Goal: Task Accomplishment & Management: Manage account settings

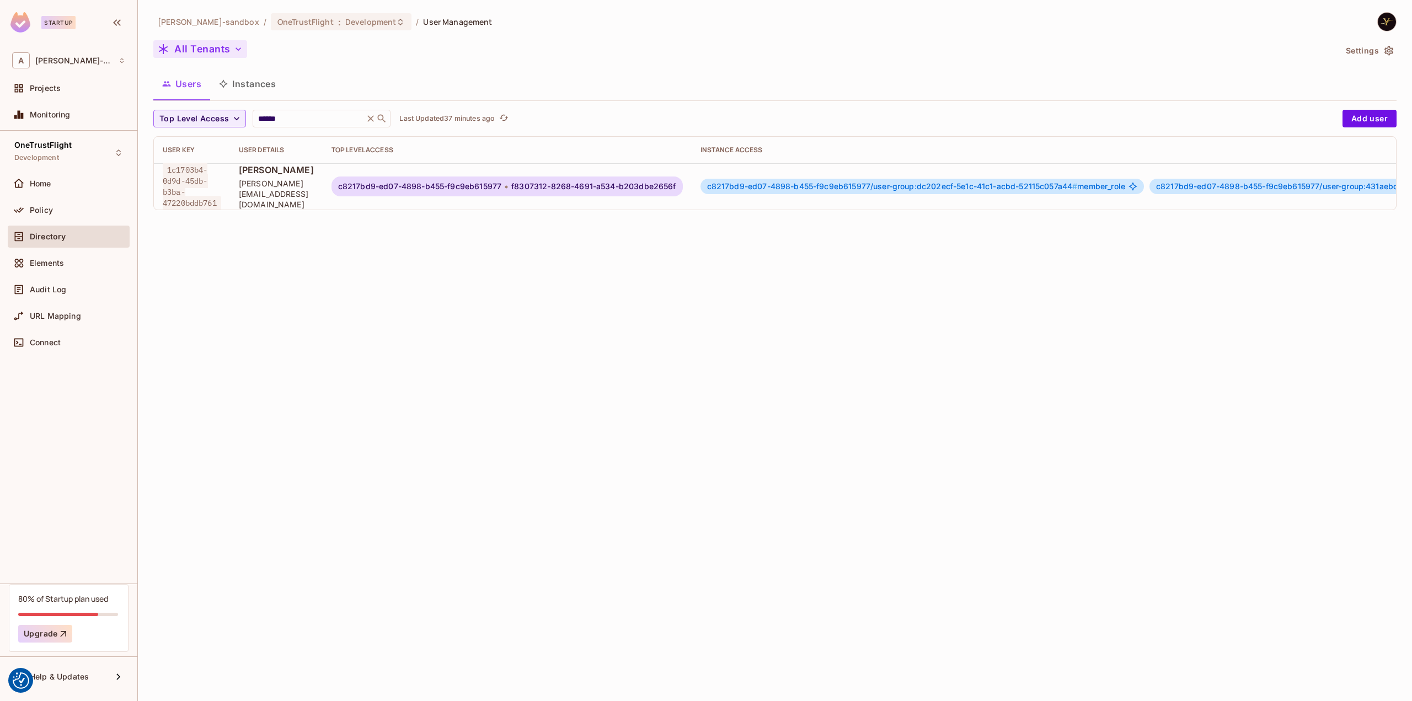
scroll to position [0, 304]
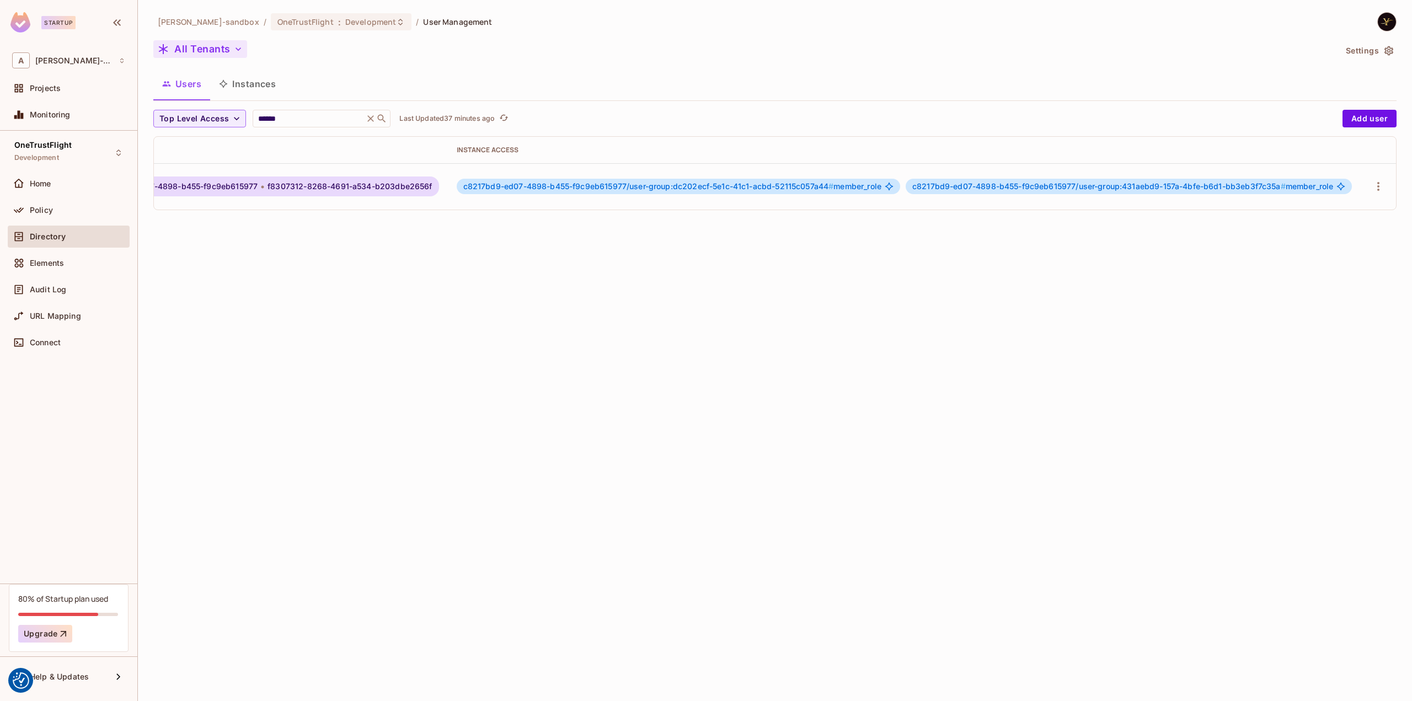
click at [221, 49] on button "All Tenants" at bounding box center [200, 49] width 94 height 18
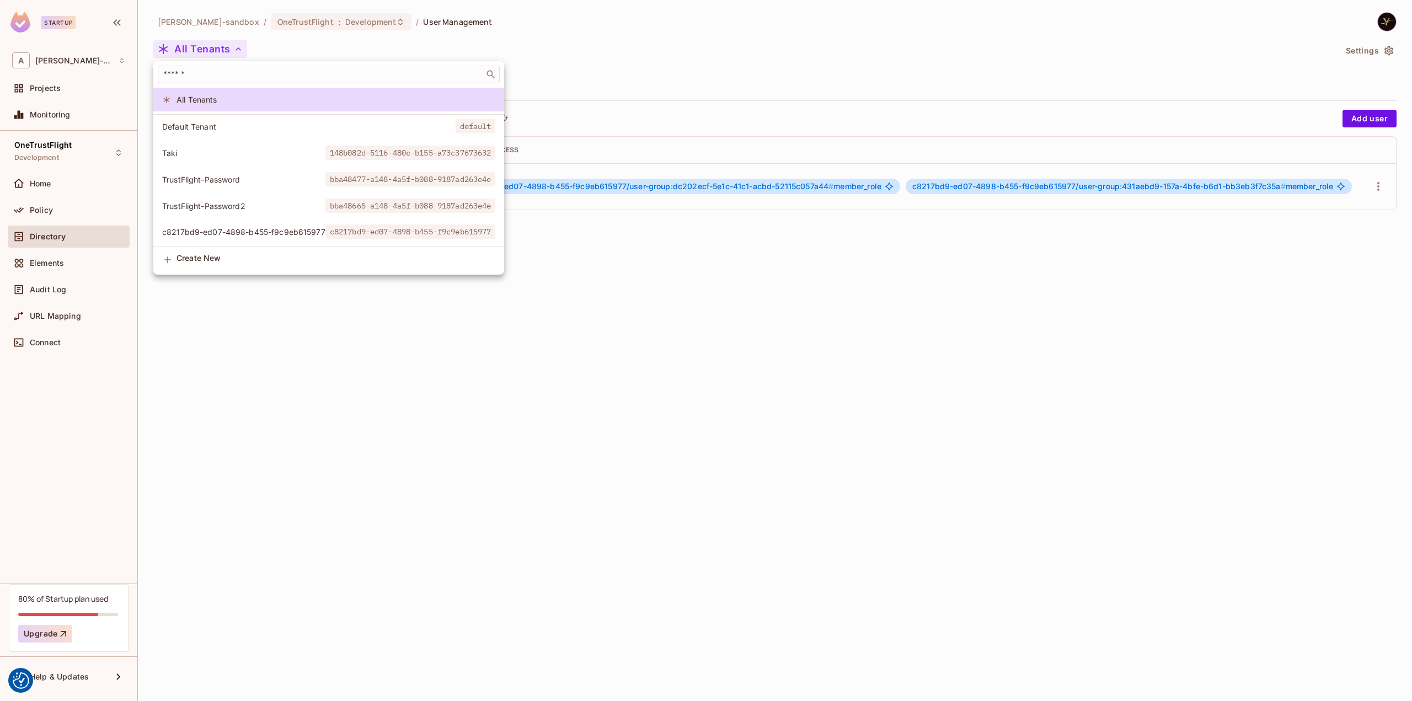
click at [218, 48] on div at bounding box center [706, 350] width 1412 height 701
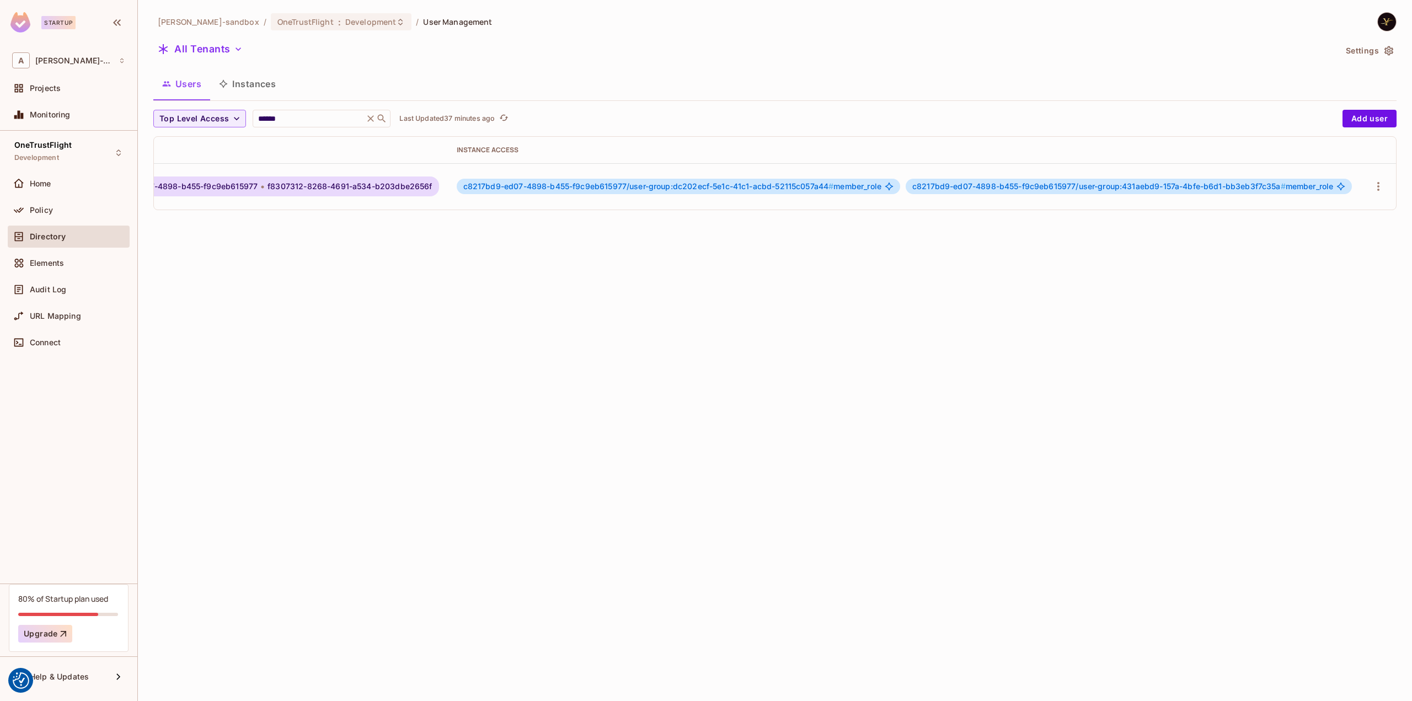
drag, startPoint x: 418, startPoint y: 282, endPoint x: 424, endPoint y: 279, distance: 6.4
click at [418, 283] on div "alex-trustflight-sandbox / OneTrustFlight : Development / User Management All T…" at bounding box center [775, 350] width 1274 height 701
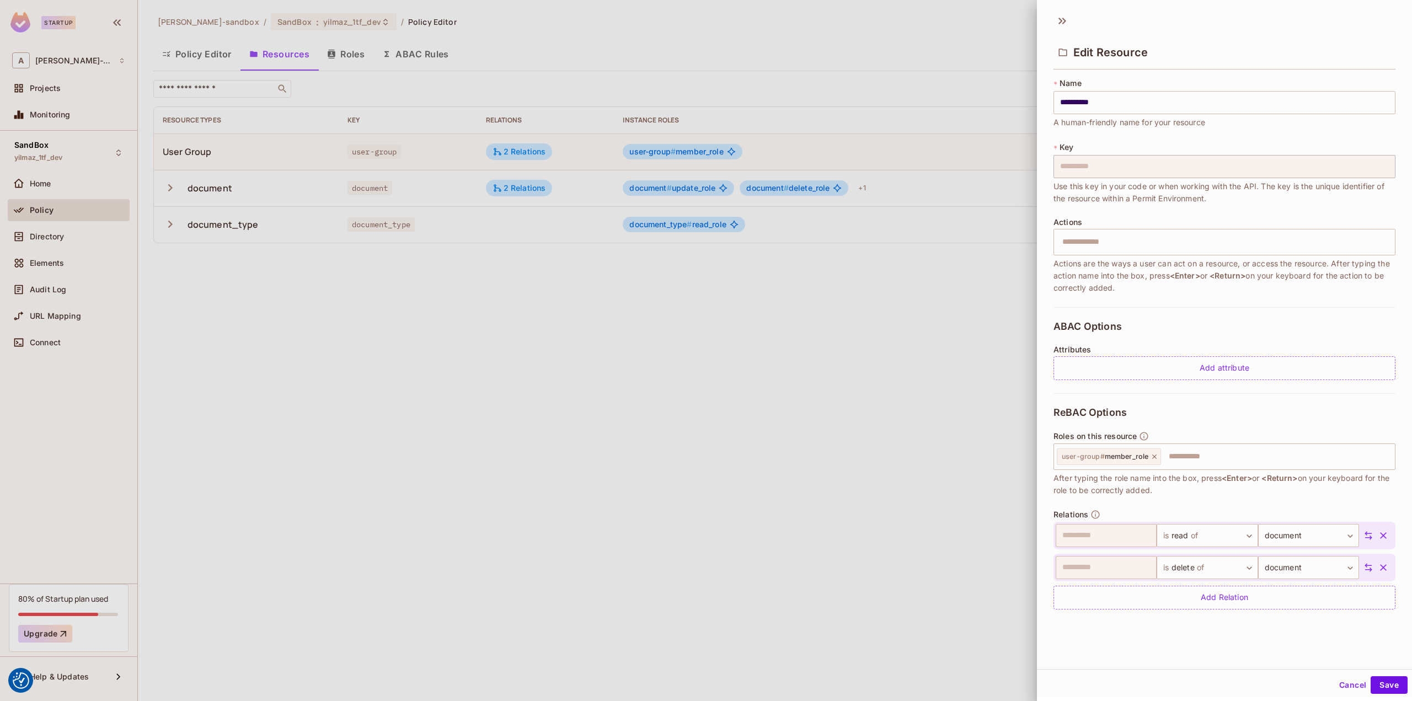
click at [762, 404] on div at bounding box center [706, 350] width 1412 height 701
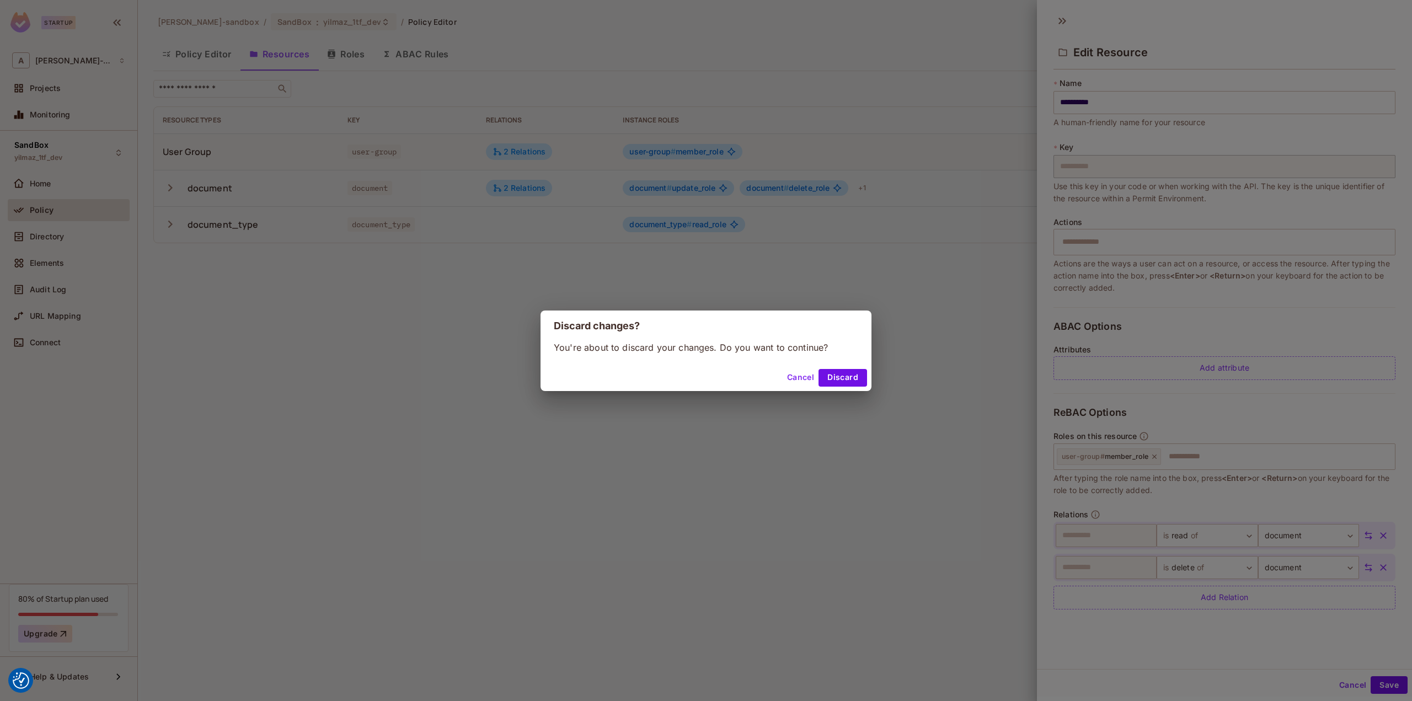
click at [791, 373] on button "Cancel" at bounding box center [801, 378] width 36 height 18
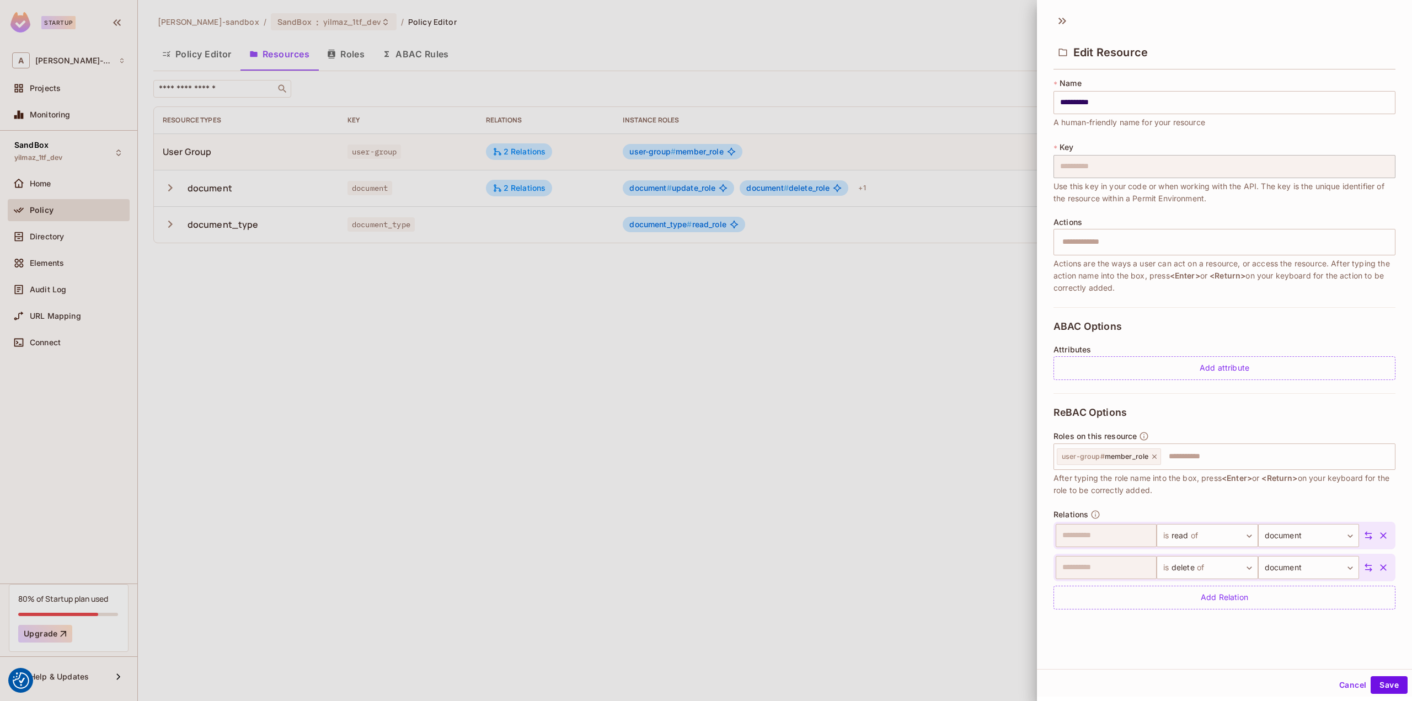
click at [820, 14] on div at bounding box center [706, 350] width 1412 height 701
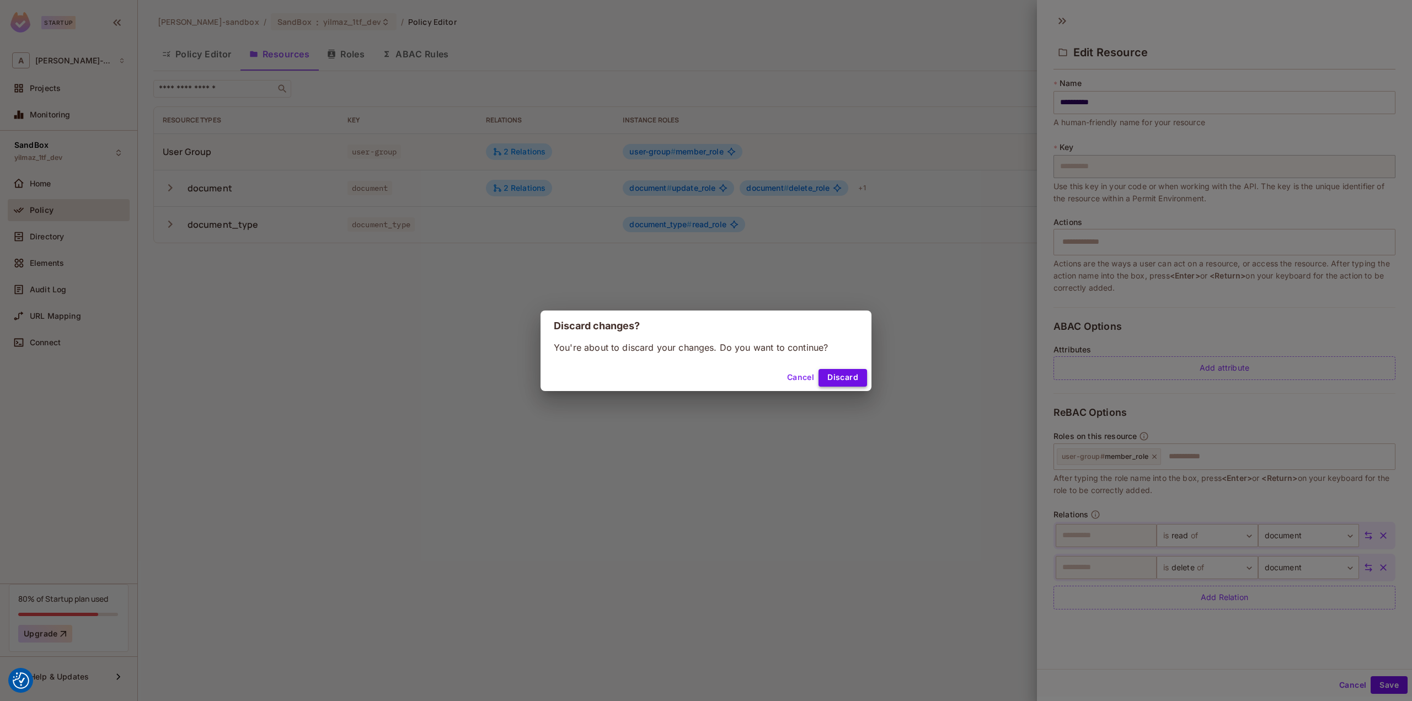
drag, startPoint x: 852, startPoint y: 377, endPoint x: 818, endPoint y: 254, distance: 127.2
click at [852, 378] on button "Discard" at bounding box center [843, 378] width 49 height 18
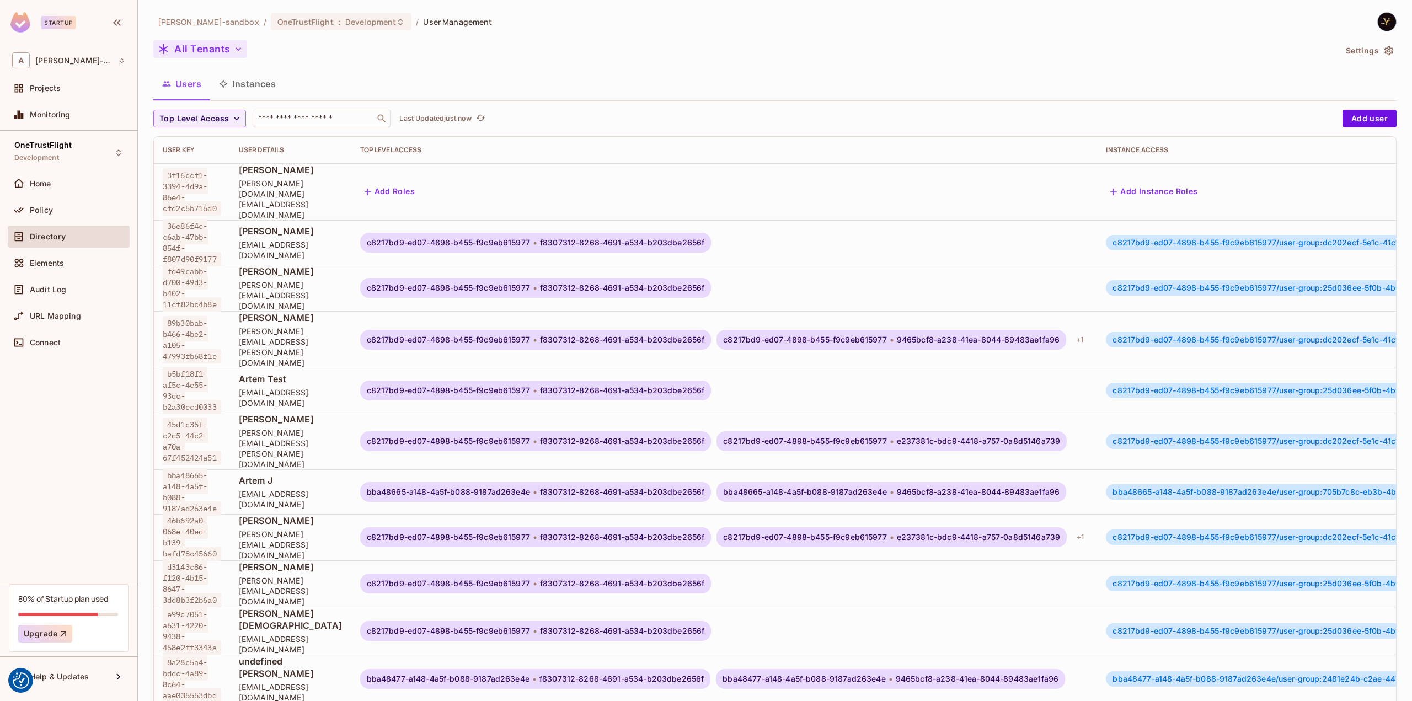
click at [223, 46] on button "All Tenants" at bounding box center [200, 49] width 94 height 18
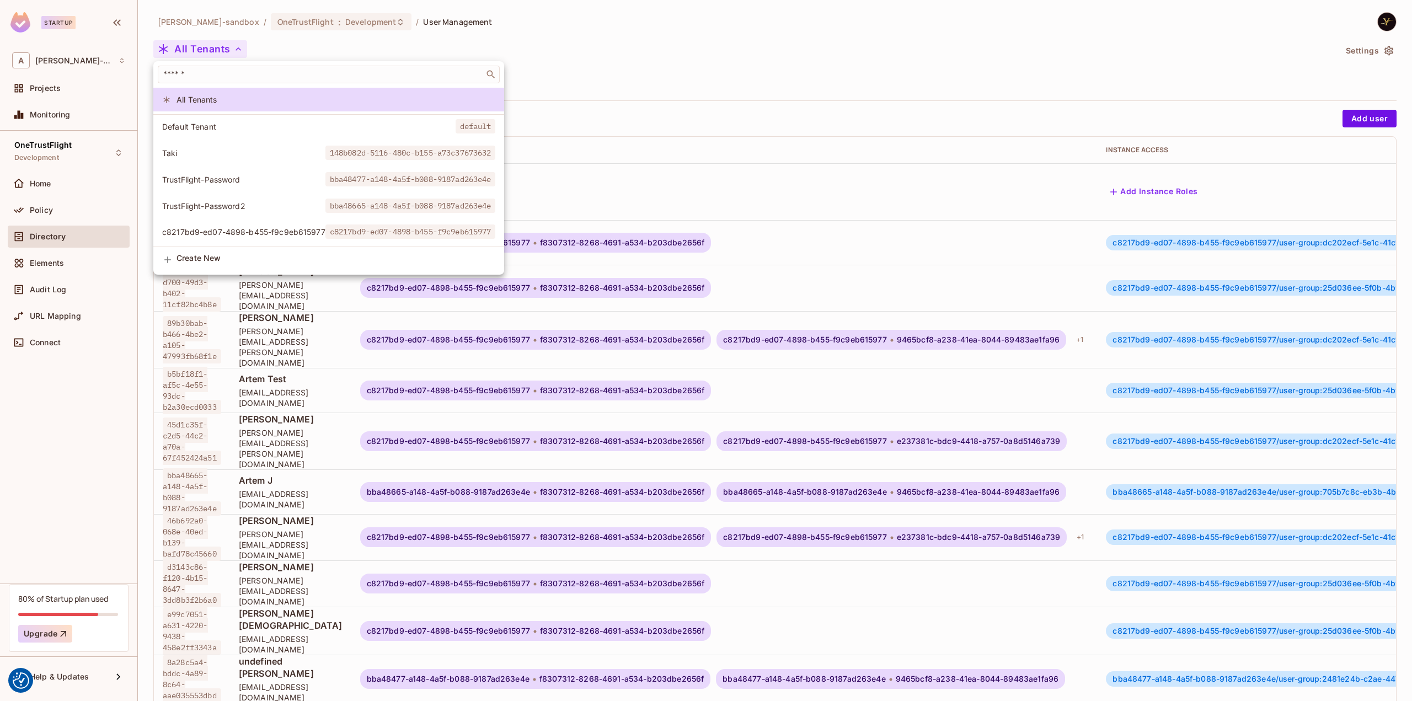
scroll to position [3, 0]
click at [776, 138] on div at bounding box center [706, 350] width 1412 height 701
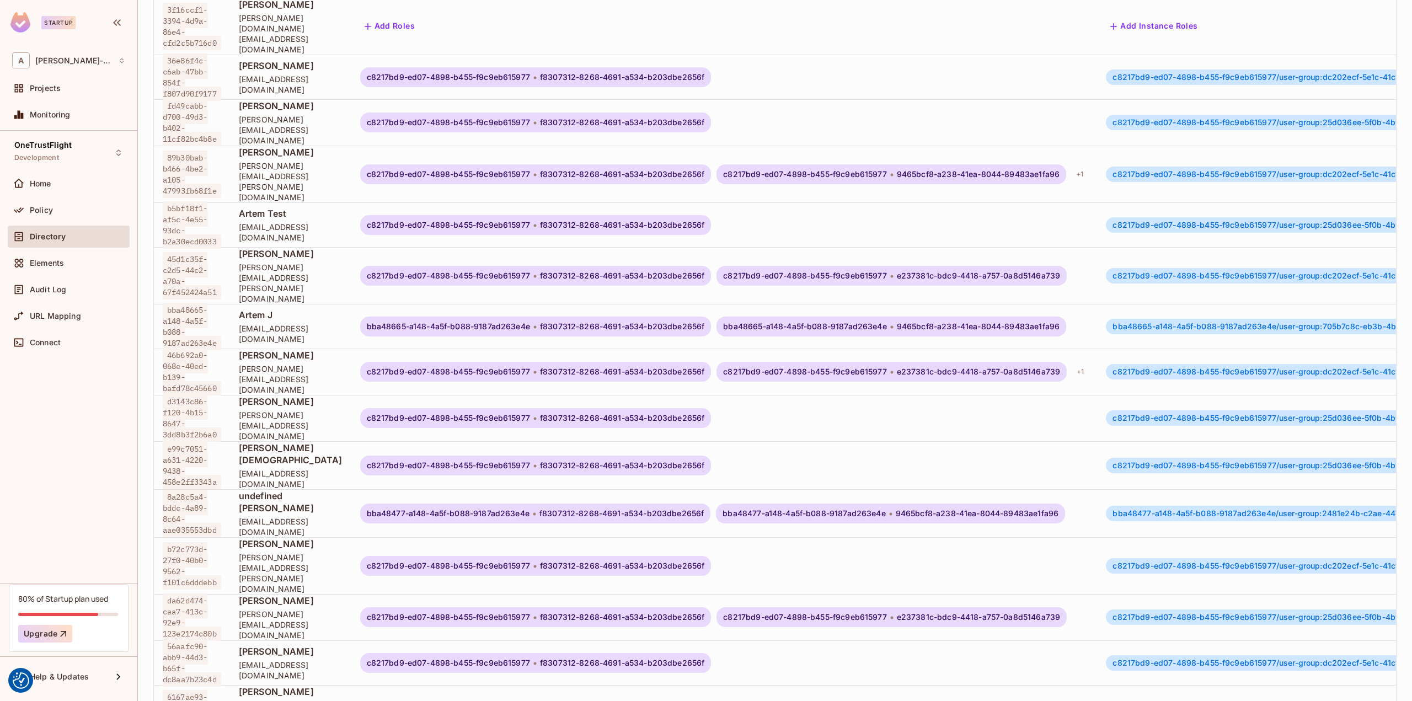
scroll to position [1, 0]
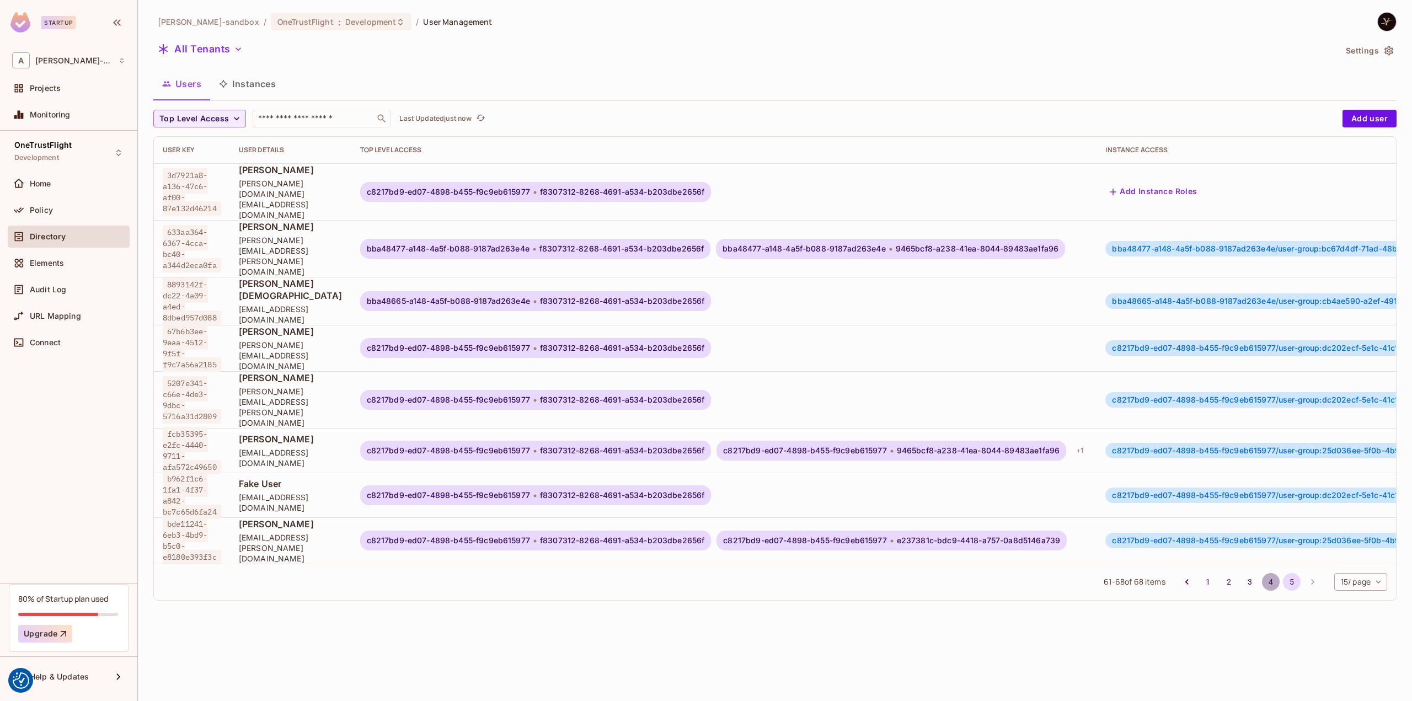
click at [1267, 573] on button "4" at bounding box center [1271, 582] width 18 height 18
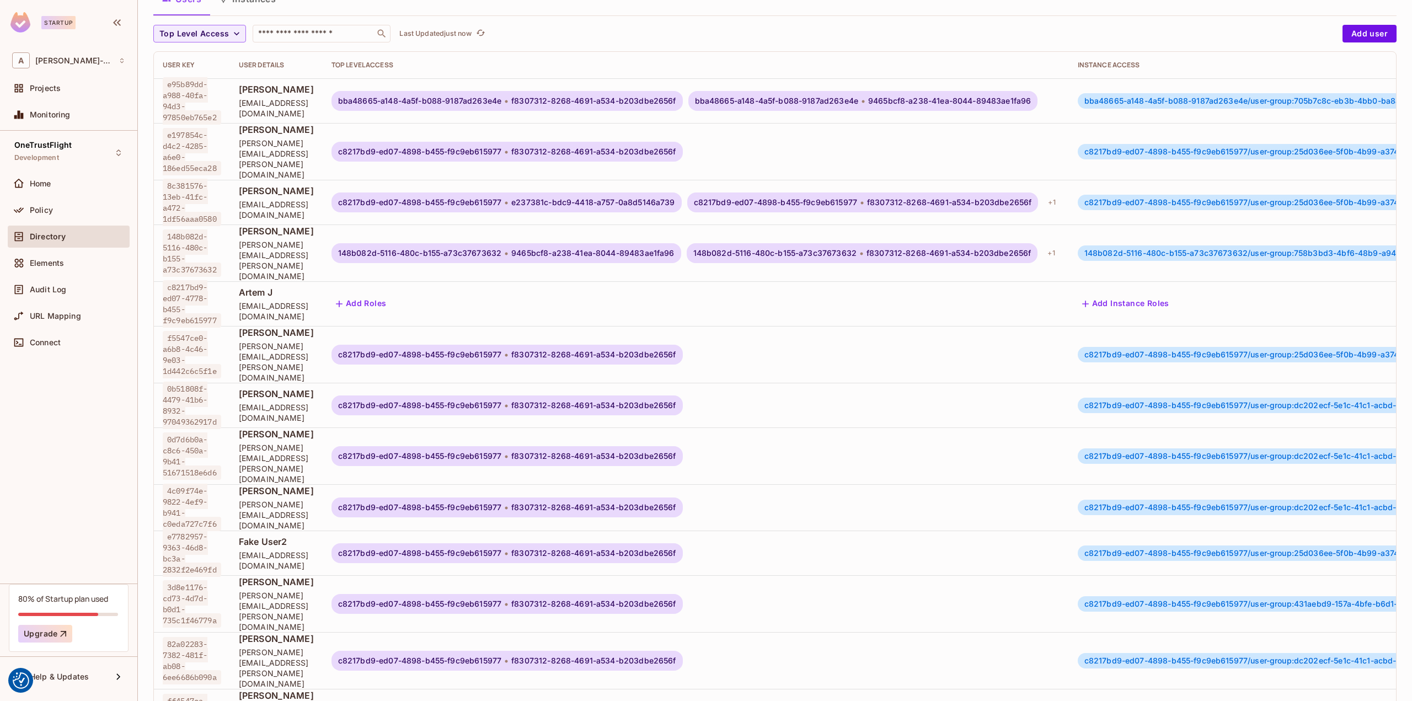
scroll to position [188, 0]
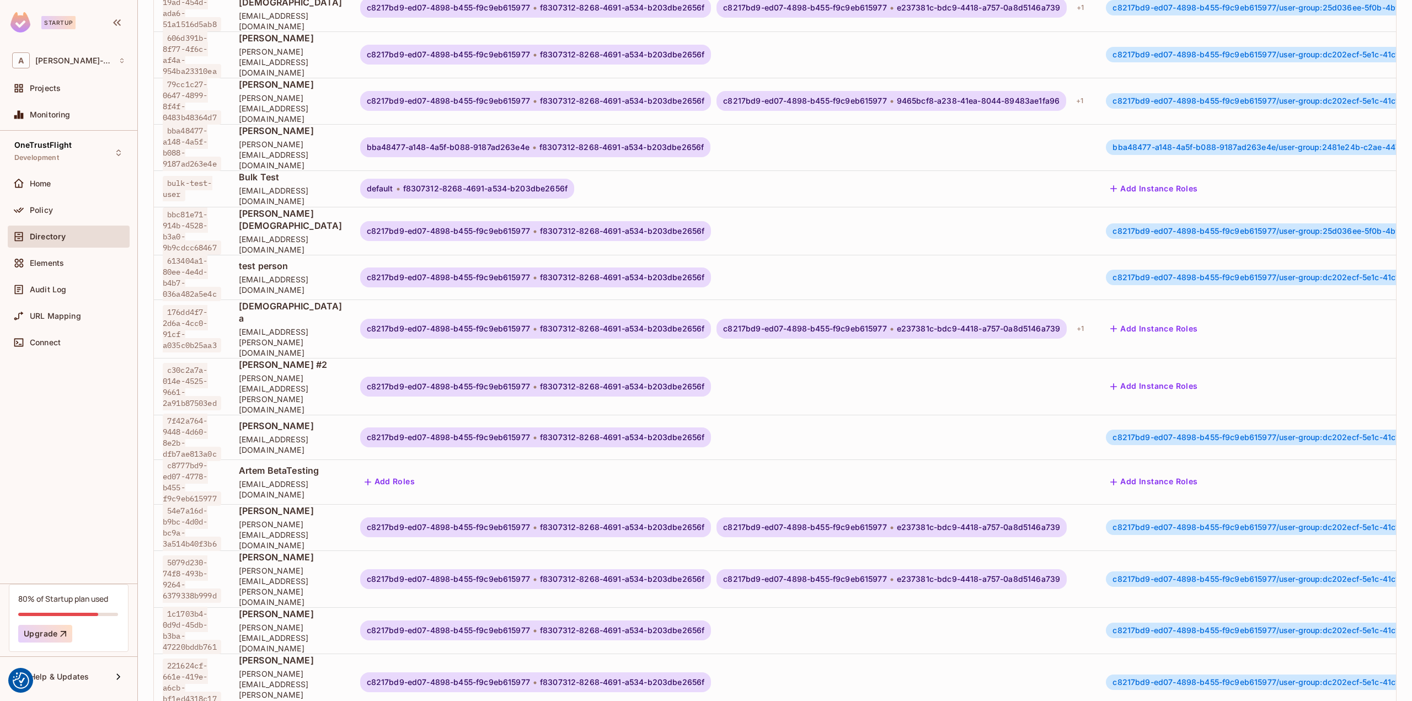
scroll to position [0, 0]
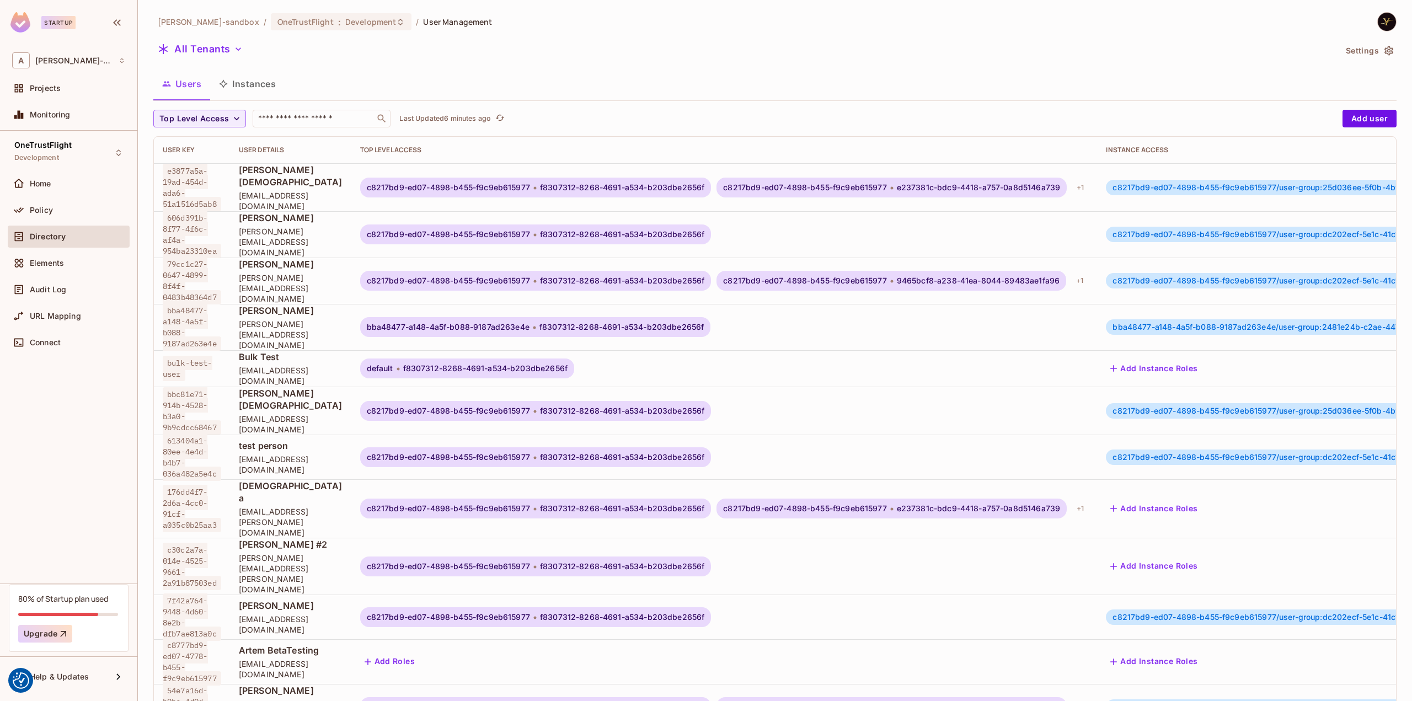
click at [634, 66] on div "alex-trustflight-sandbox / OneTrustFlight : Development / User Management All T…" at bounding box center [774, 474] width 1243 height 924
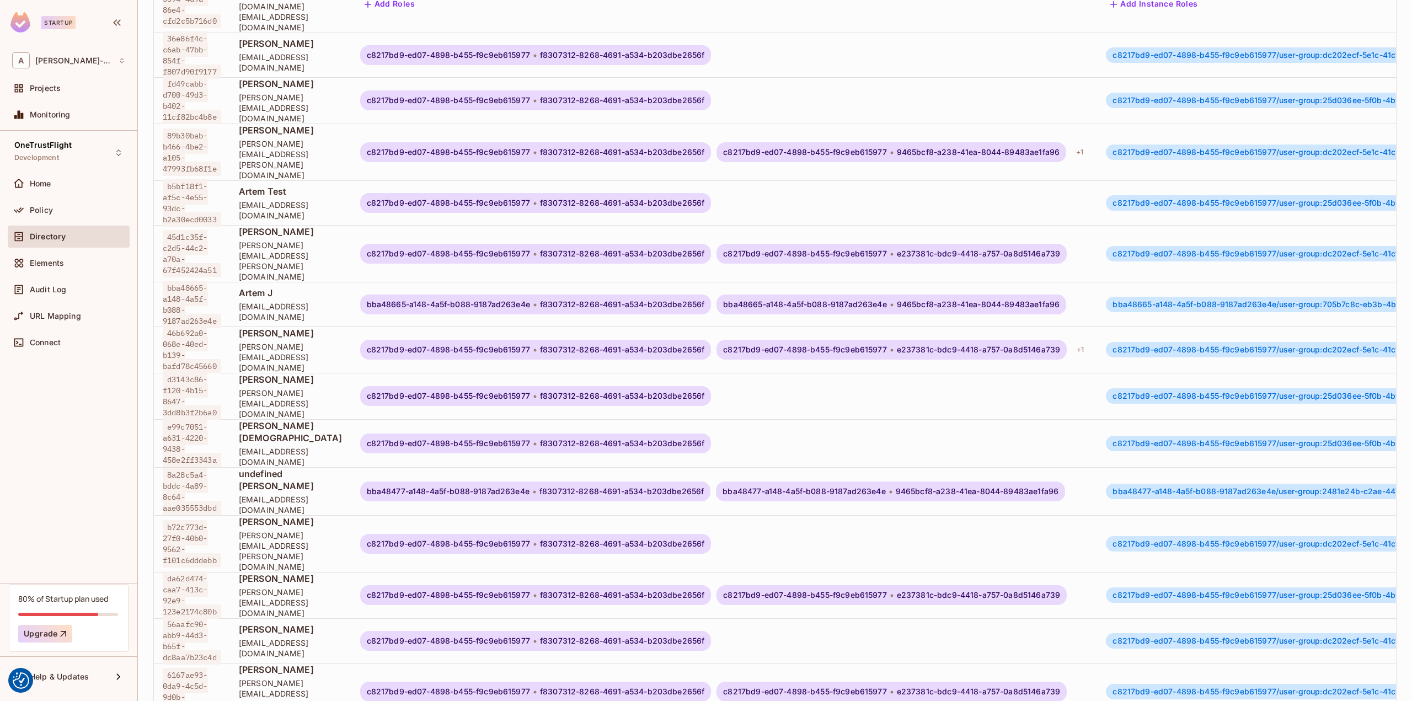
scroll to position [1, 0]
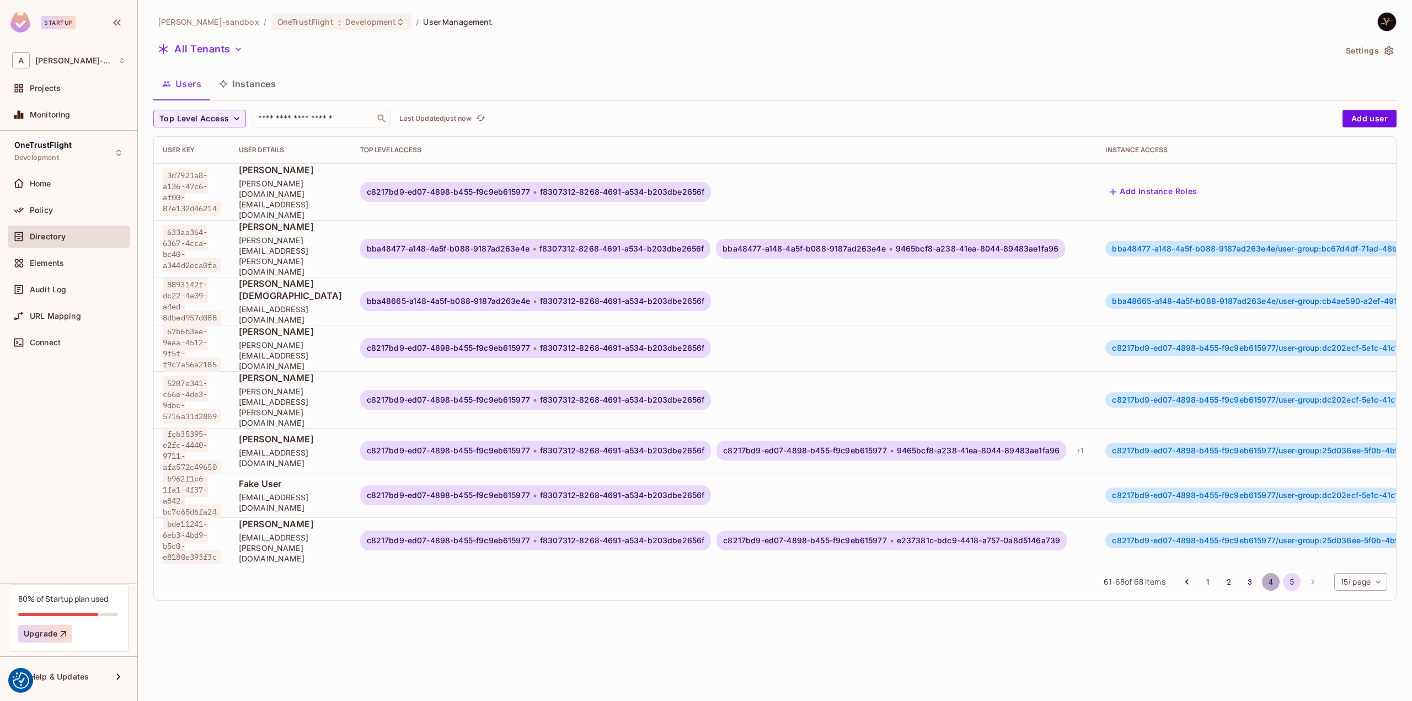
click at [1271, 573] on button "4" at bounding box center [1271, 582] width 18 height 18
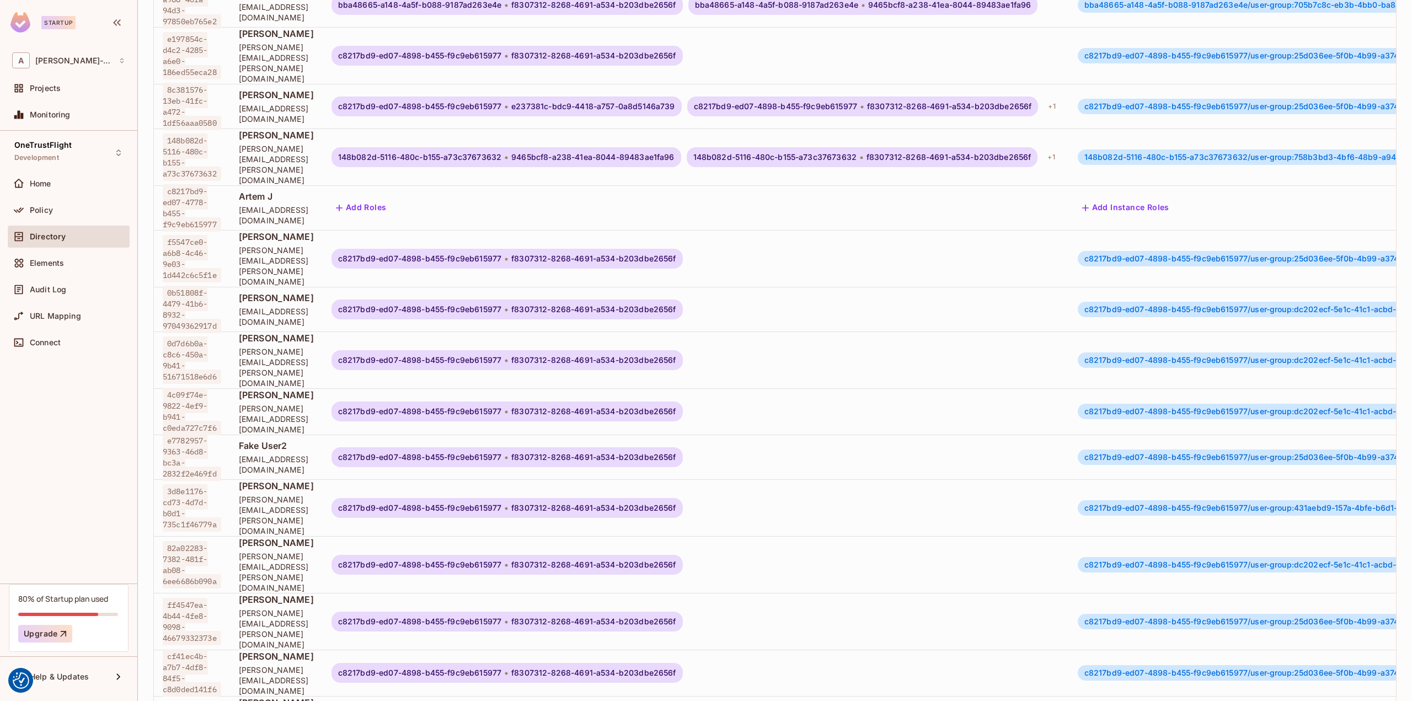
scroll to position [188, 0]
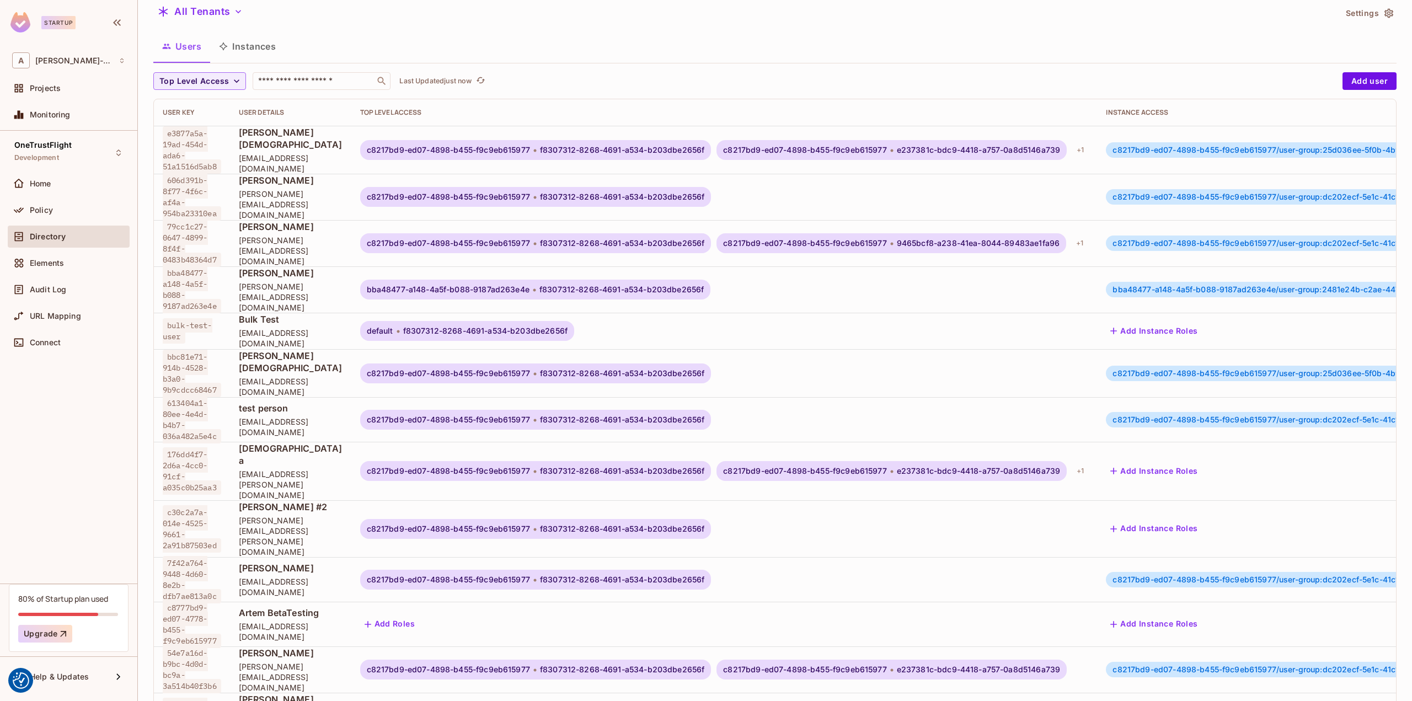
scroll to position [0, 0]
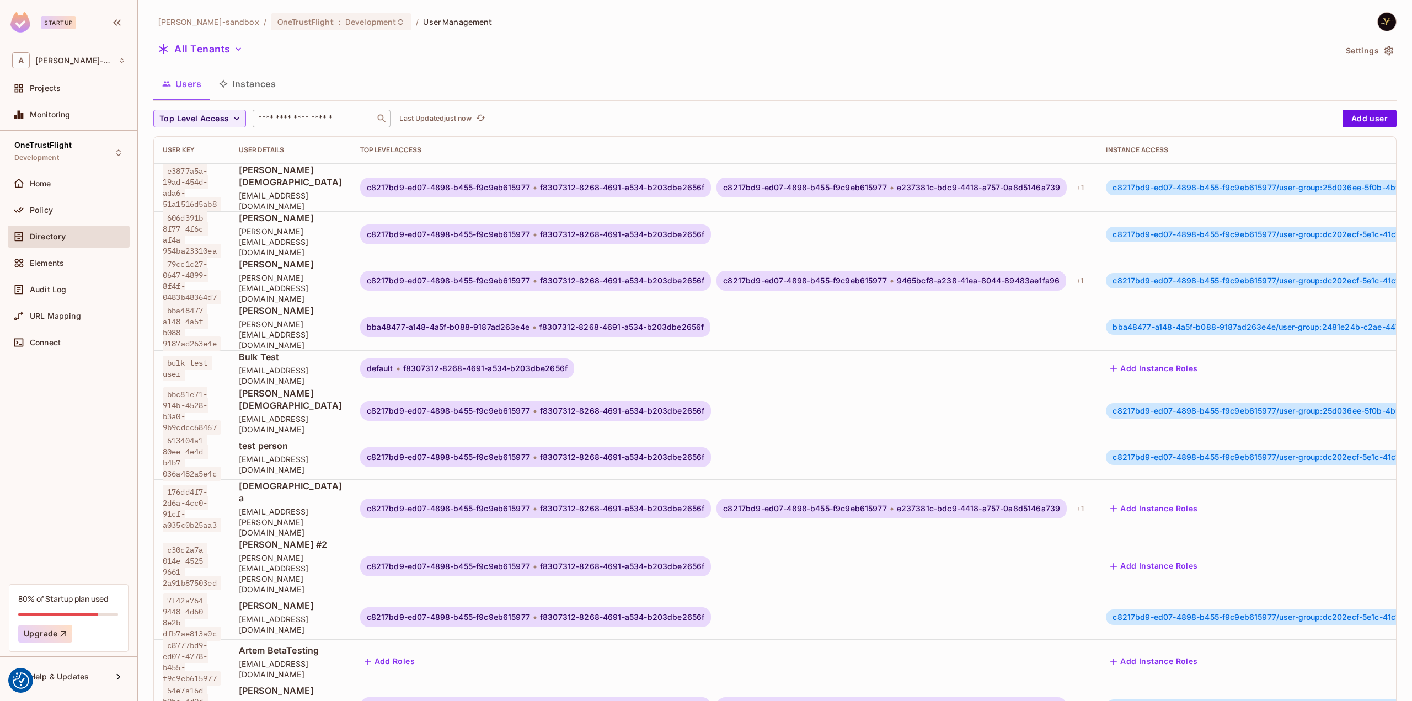
click at [272, 122] on input "text" at bounding box center [314, 118] width 116 height 11
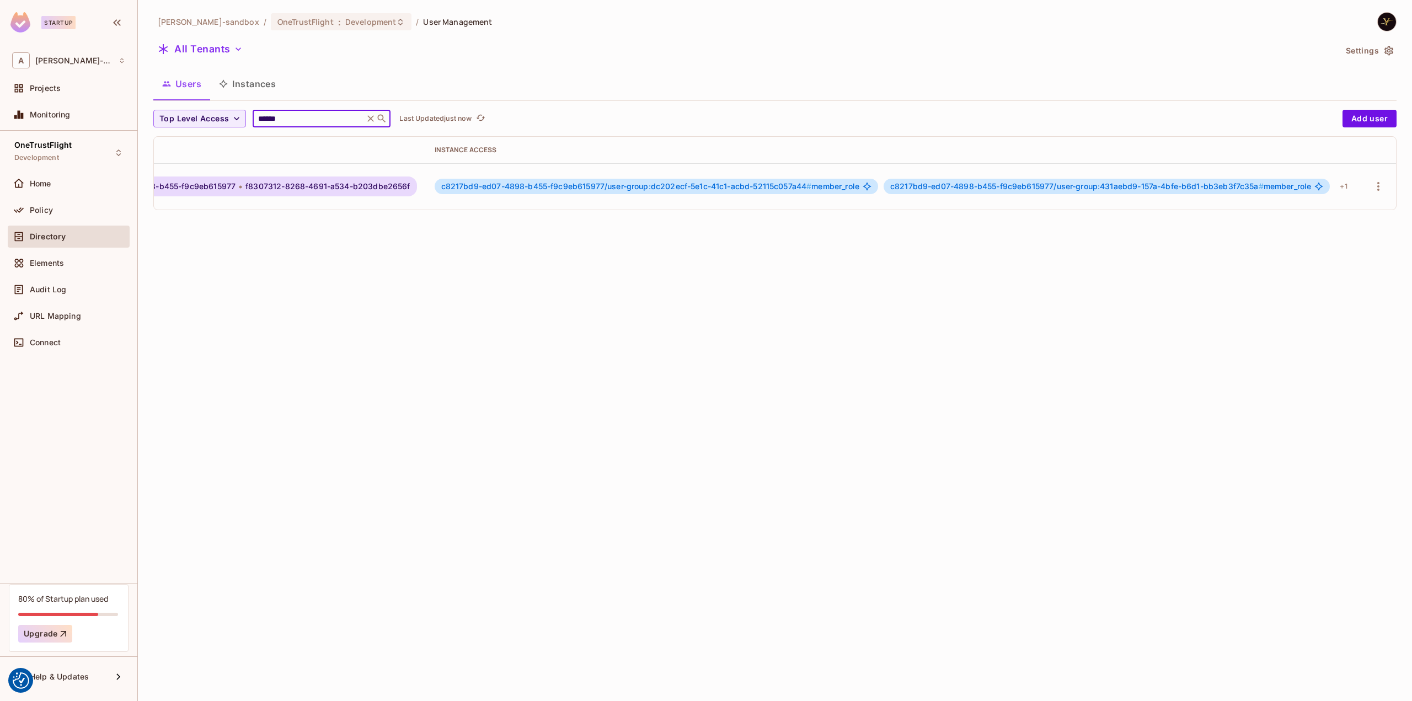
scroll to position [0, 326]
type input "******"
click at [1336, 184] on div "+ 1" at bounding box center [1344, 187] width 16 height 18
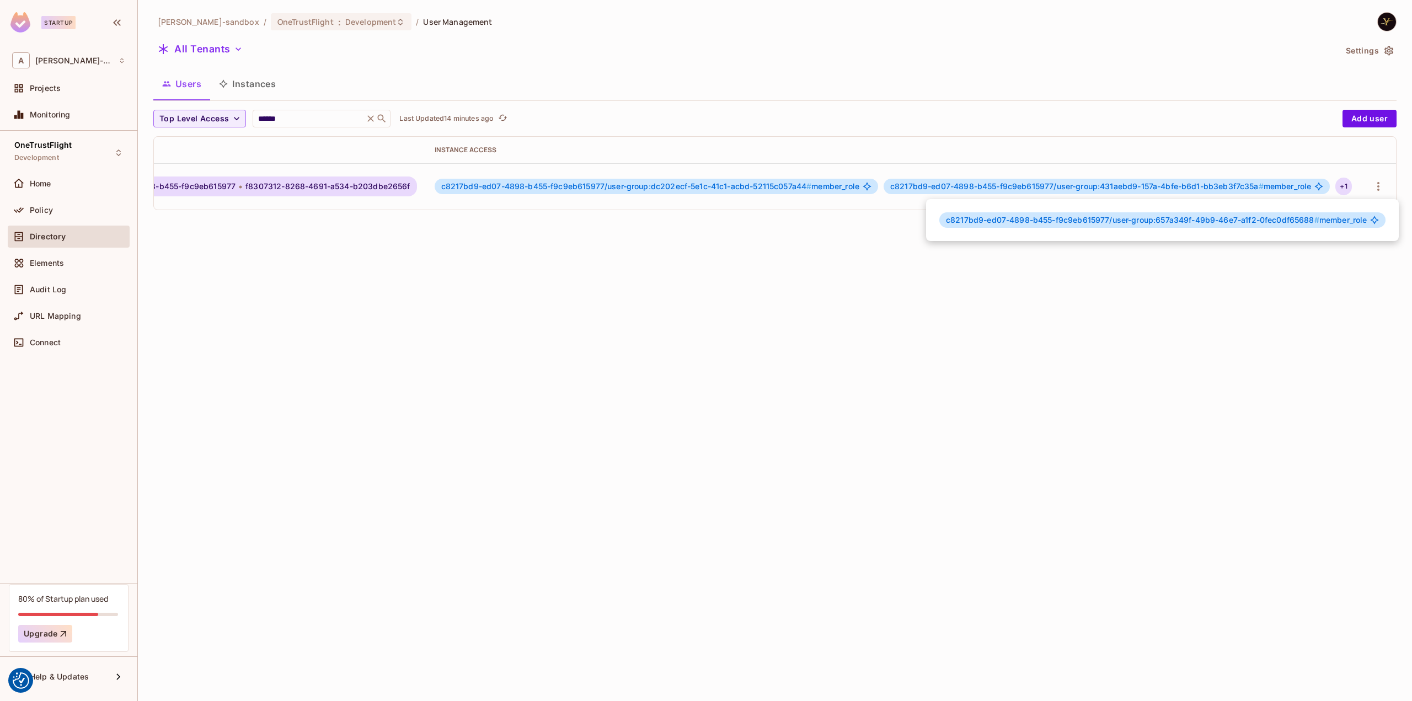
click at [578, 306] on div at bounding box center [706, 350] width 1412 height 701
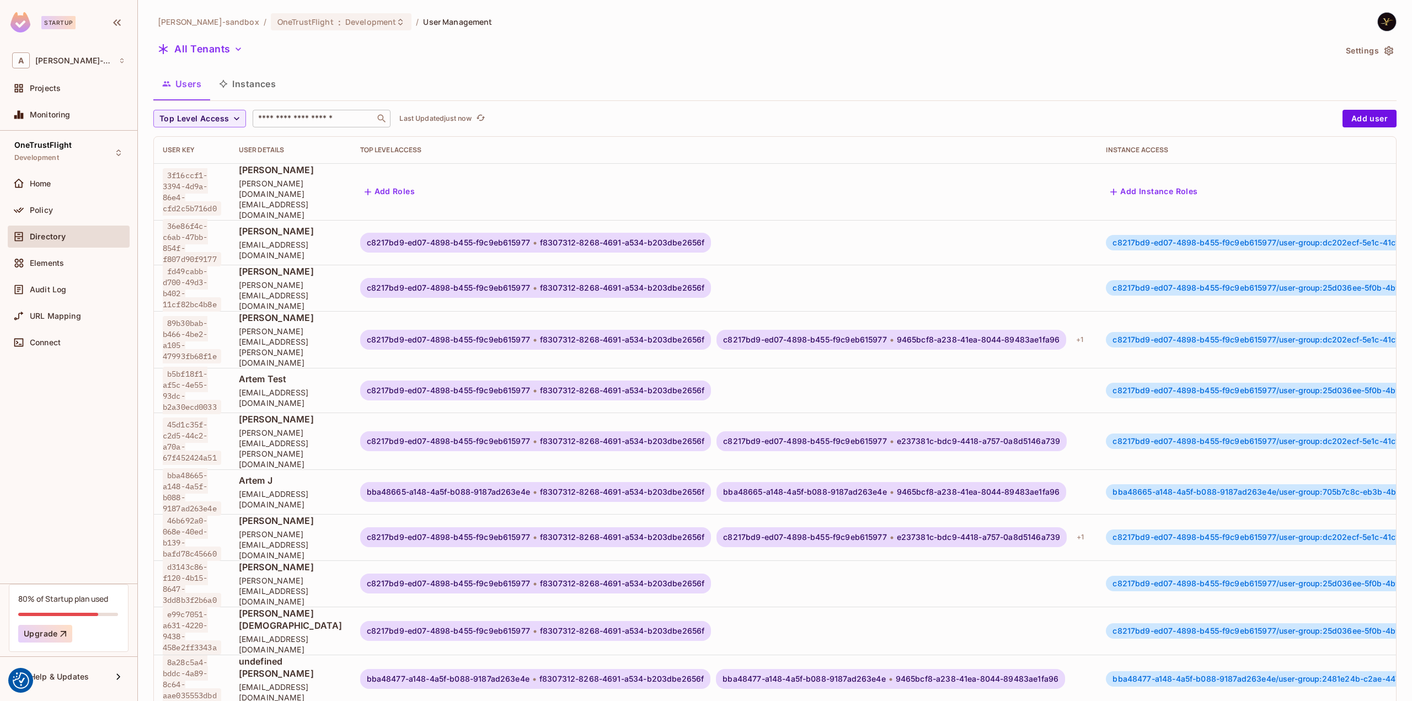
click at [298, 114] on input "text" at bounding box center [314, 118] width 116 height 11
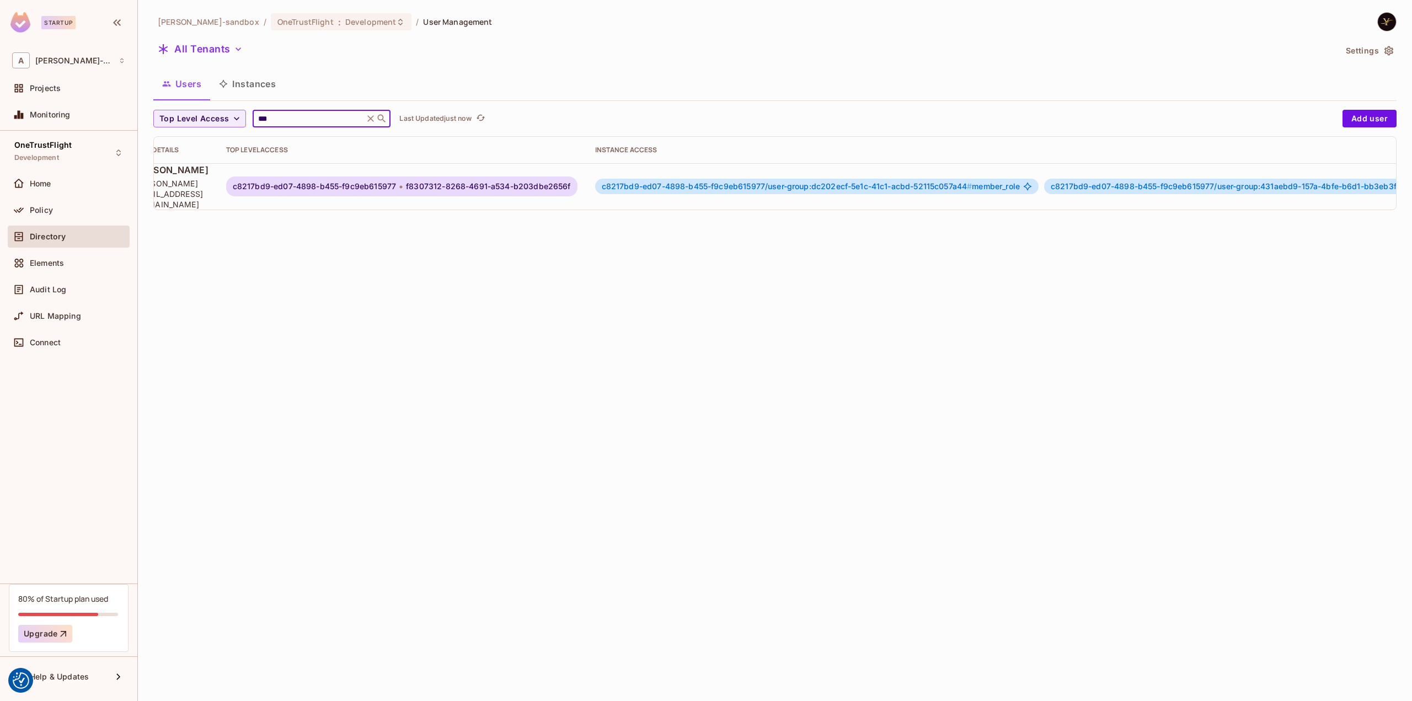
scroll to position [0, 328]
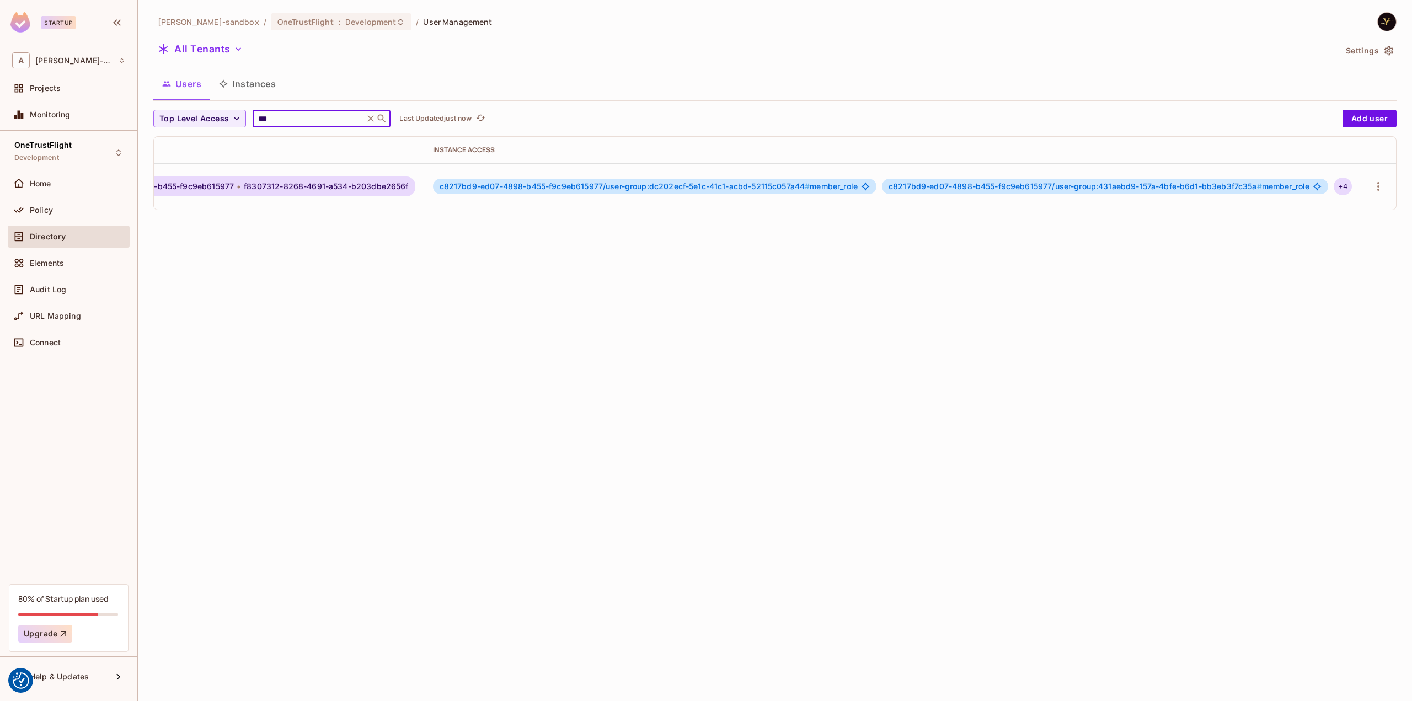
type input "***"
click at [1341, 186] on div "+ 4" at bounding box center [1343, 187] width 18 height 18
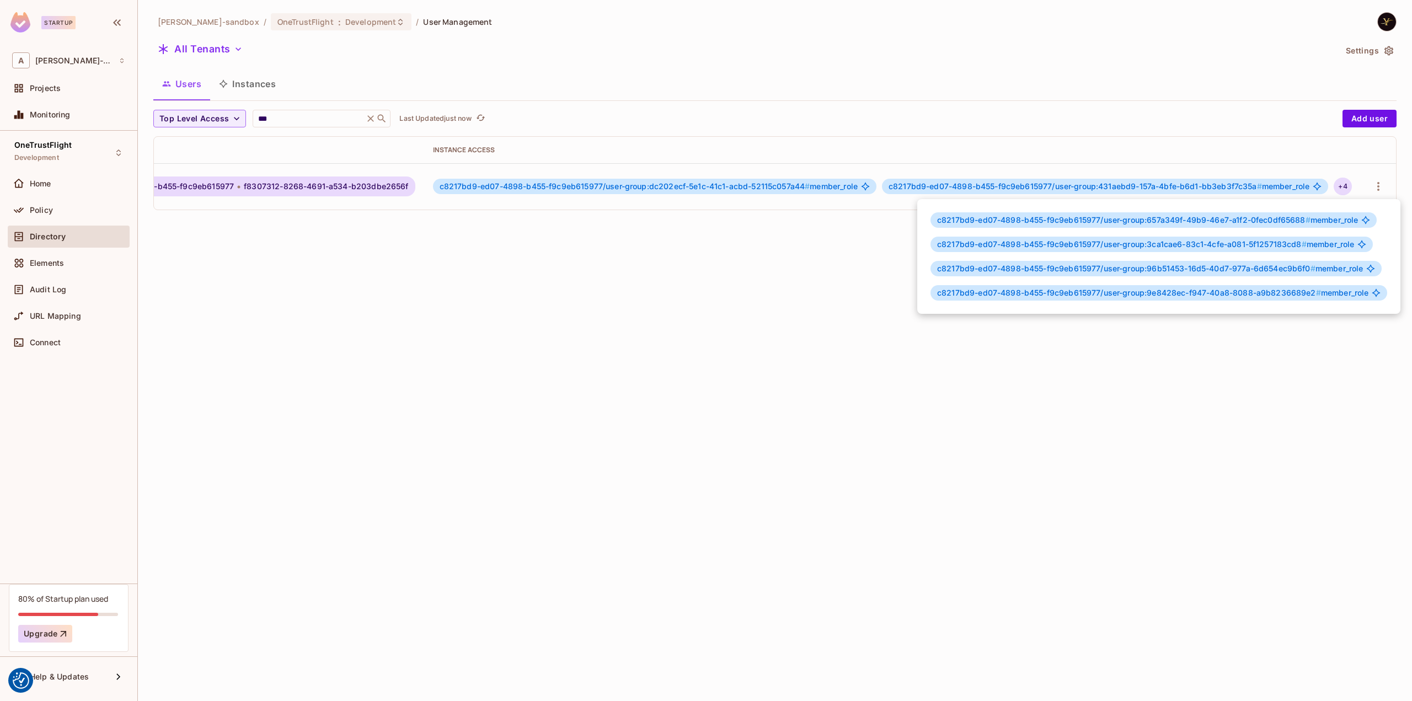
click at [826, 255] on div at bounding box center [706, 350] width 1412 height 701
